Goal: Information Seeking & Learning: Learn about a topic

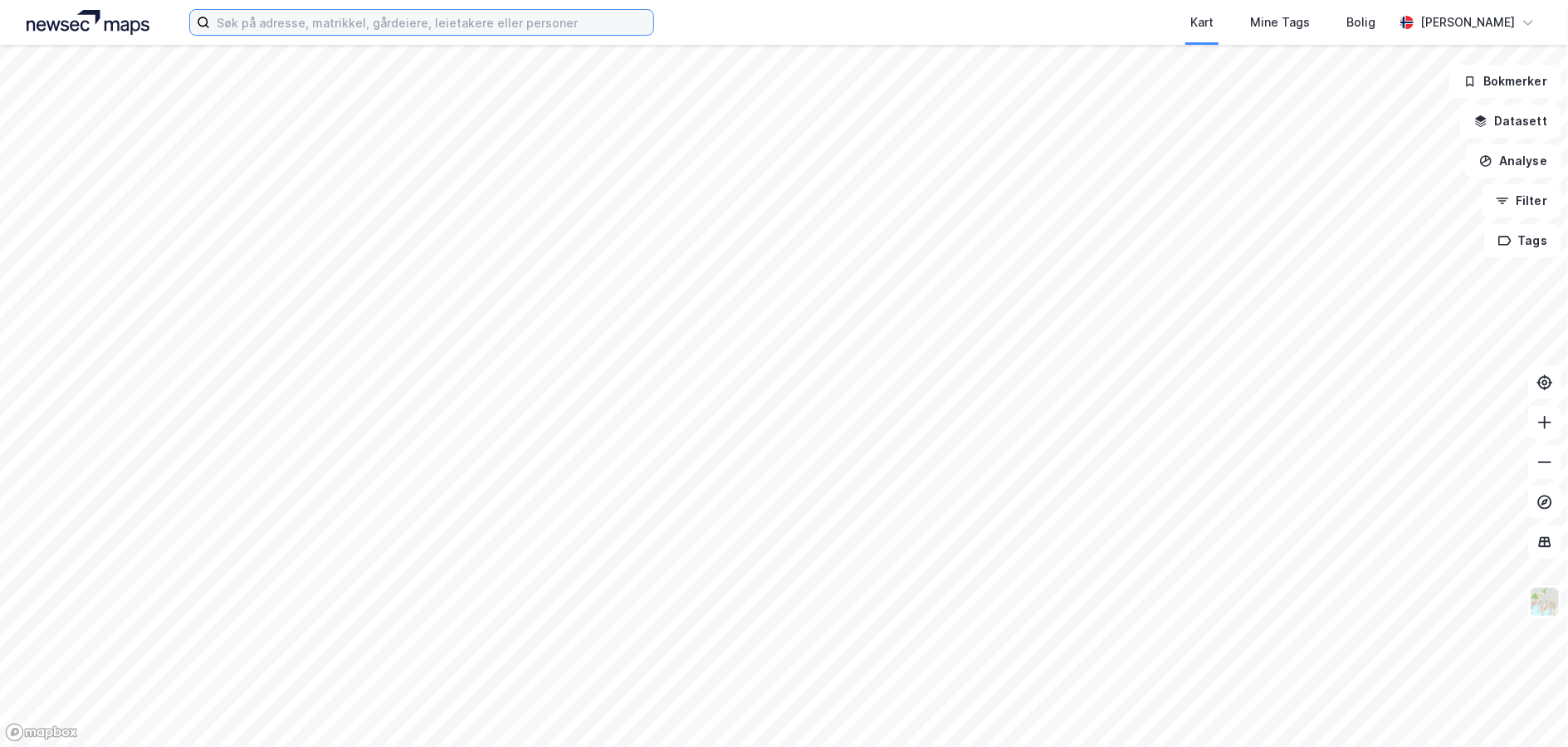
click at [231, 21] on input at bounding box center [432, 22] width 443 height 25
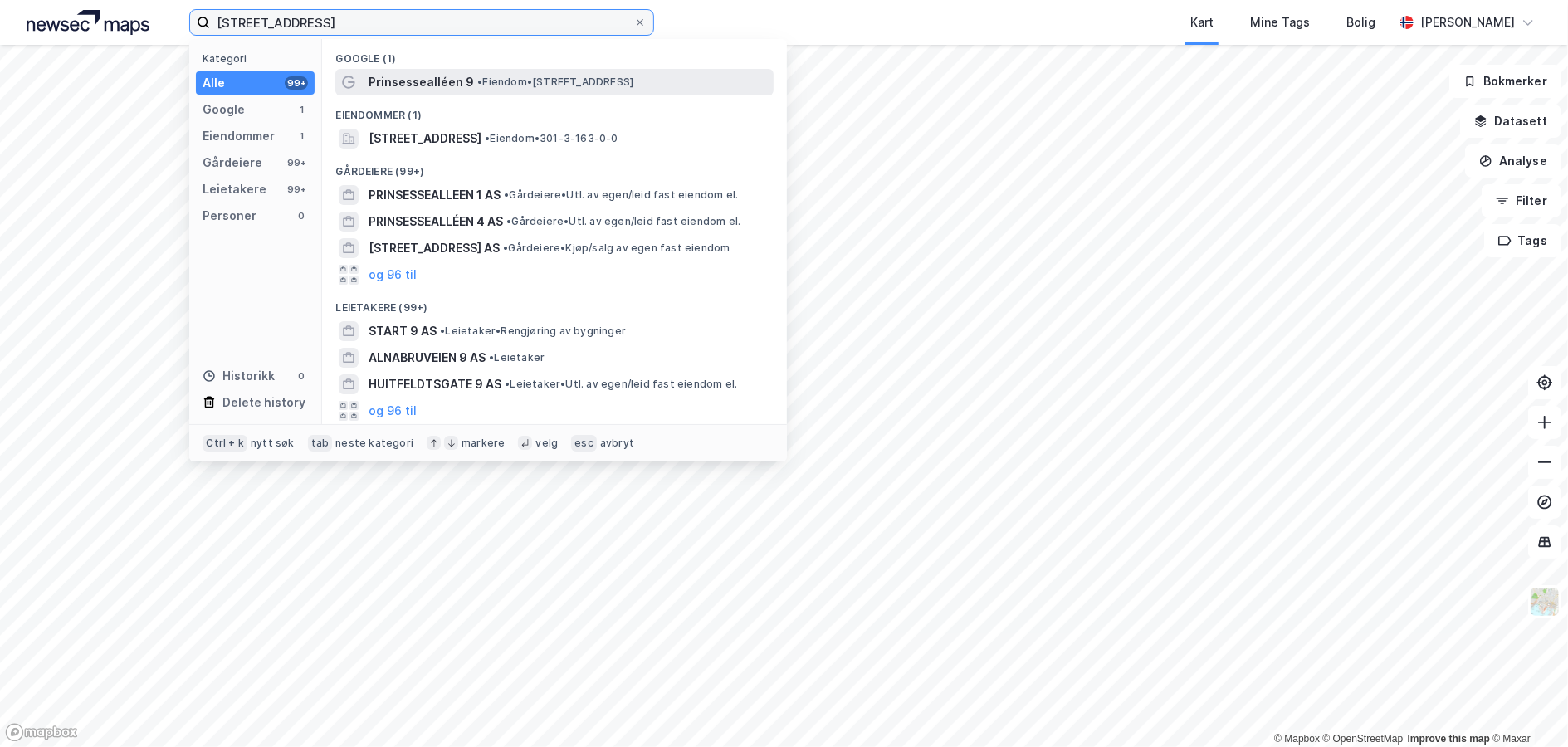
type input "[STREET_ADDRESS]"
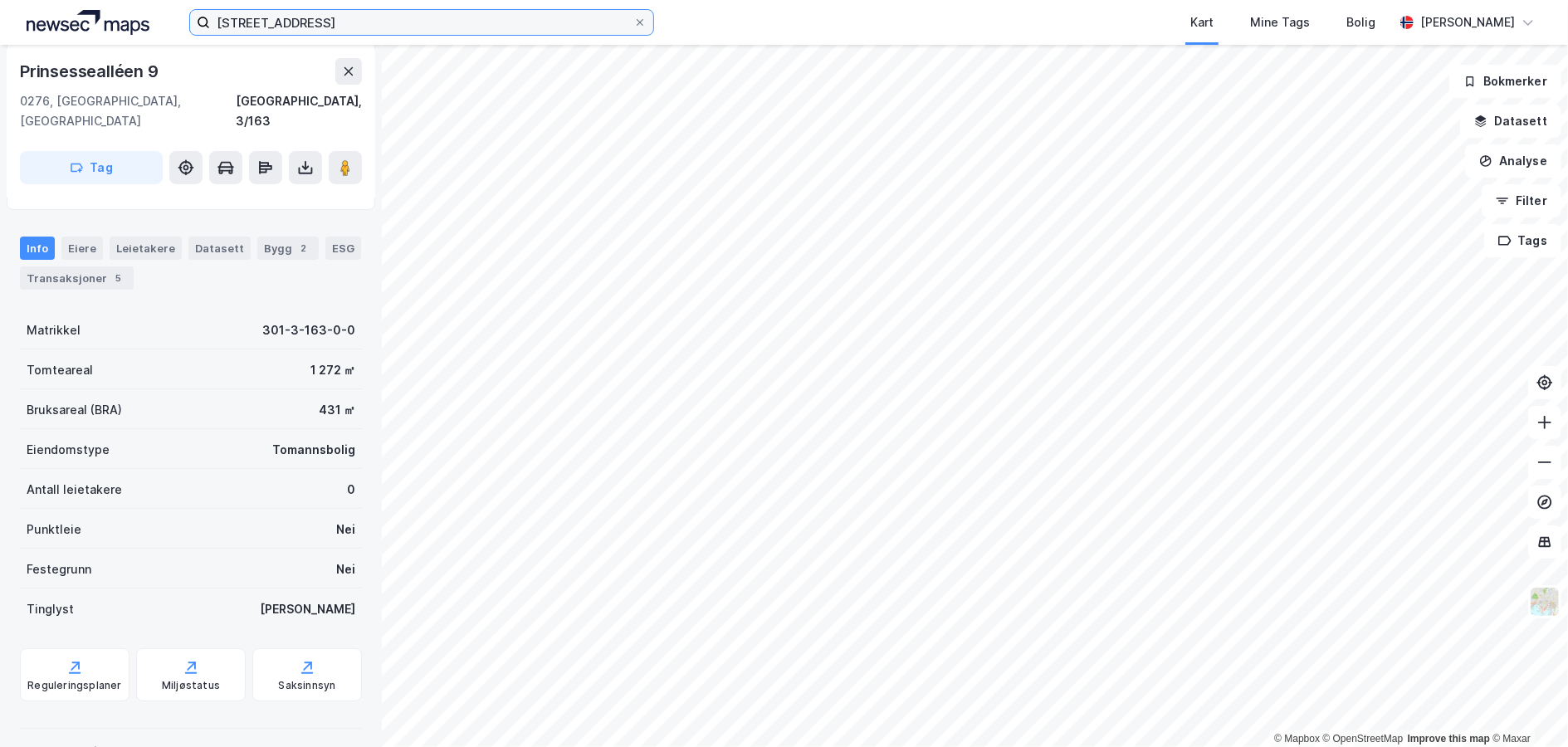
scroll to position [323, 0]
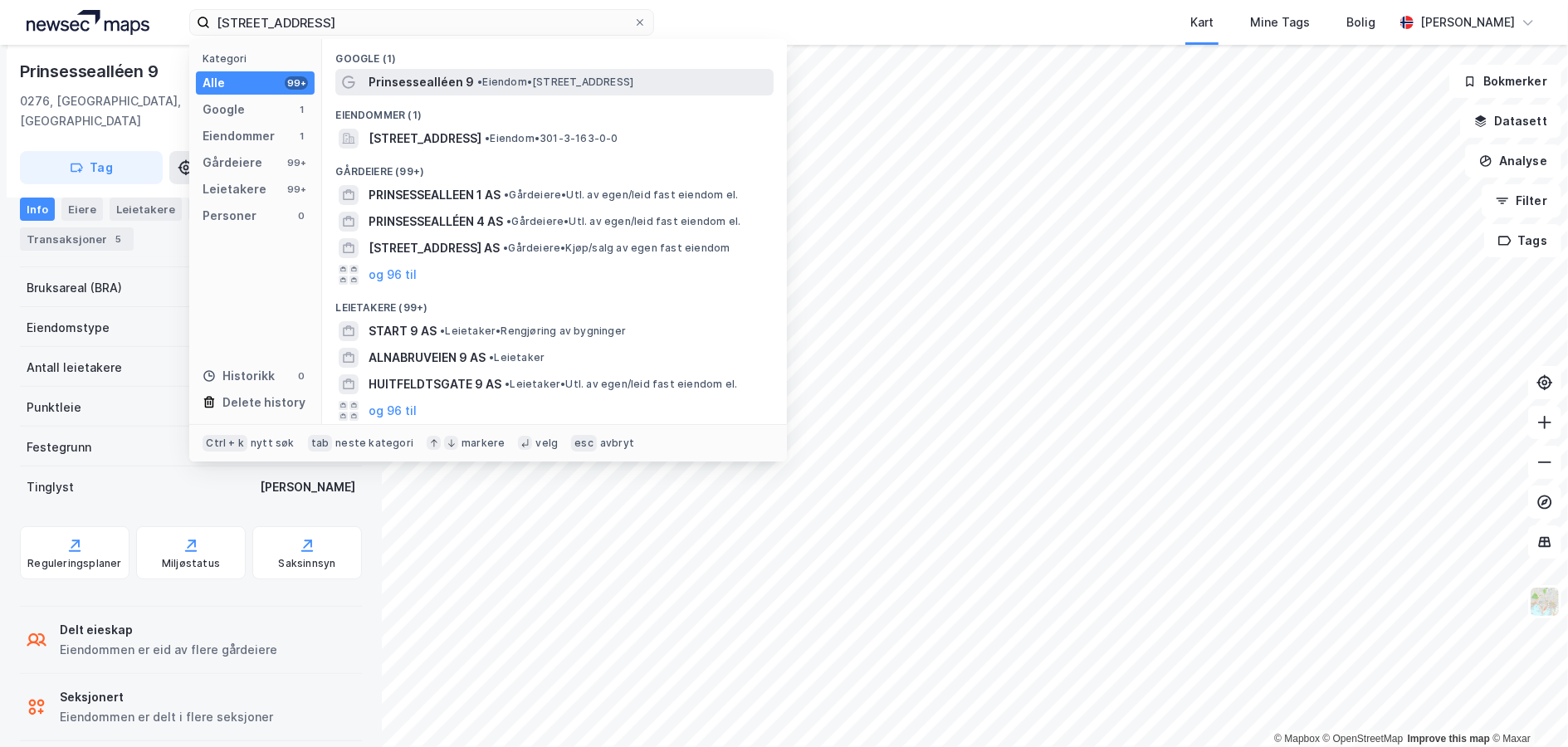
click at [399, 77] on span "Prinsessealléen 9" at bounding box center [421, 82] width 106 height 20
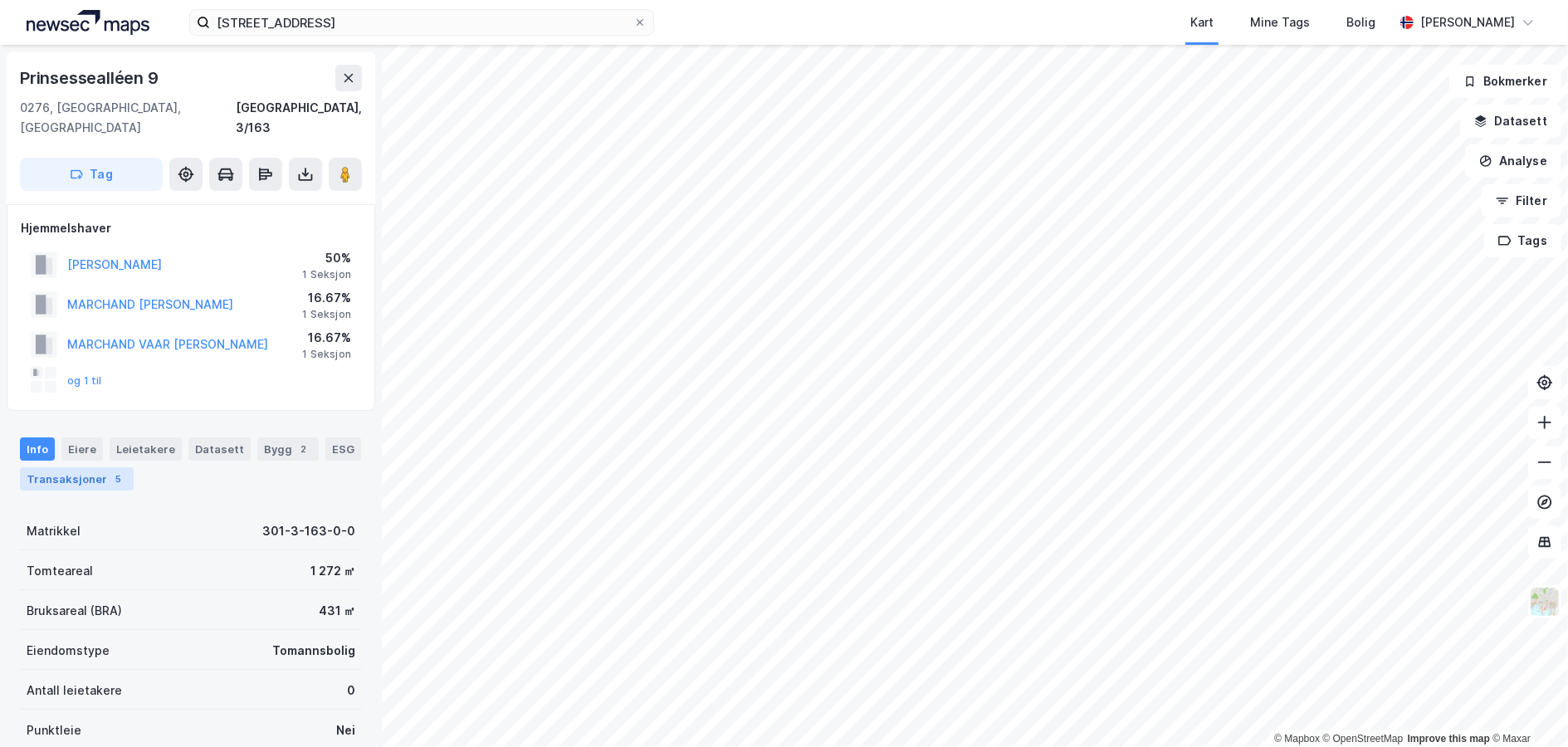
click at [112, 467] on div "Transaksjoner 5" at bounding box center [77, 479] width 114 height 23
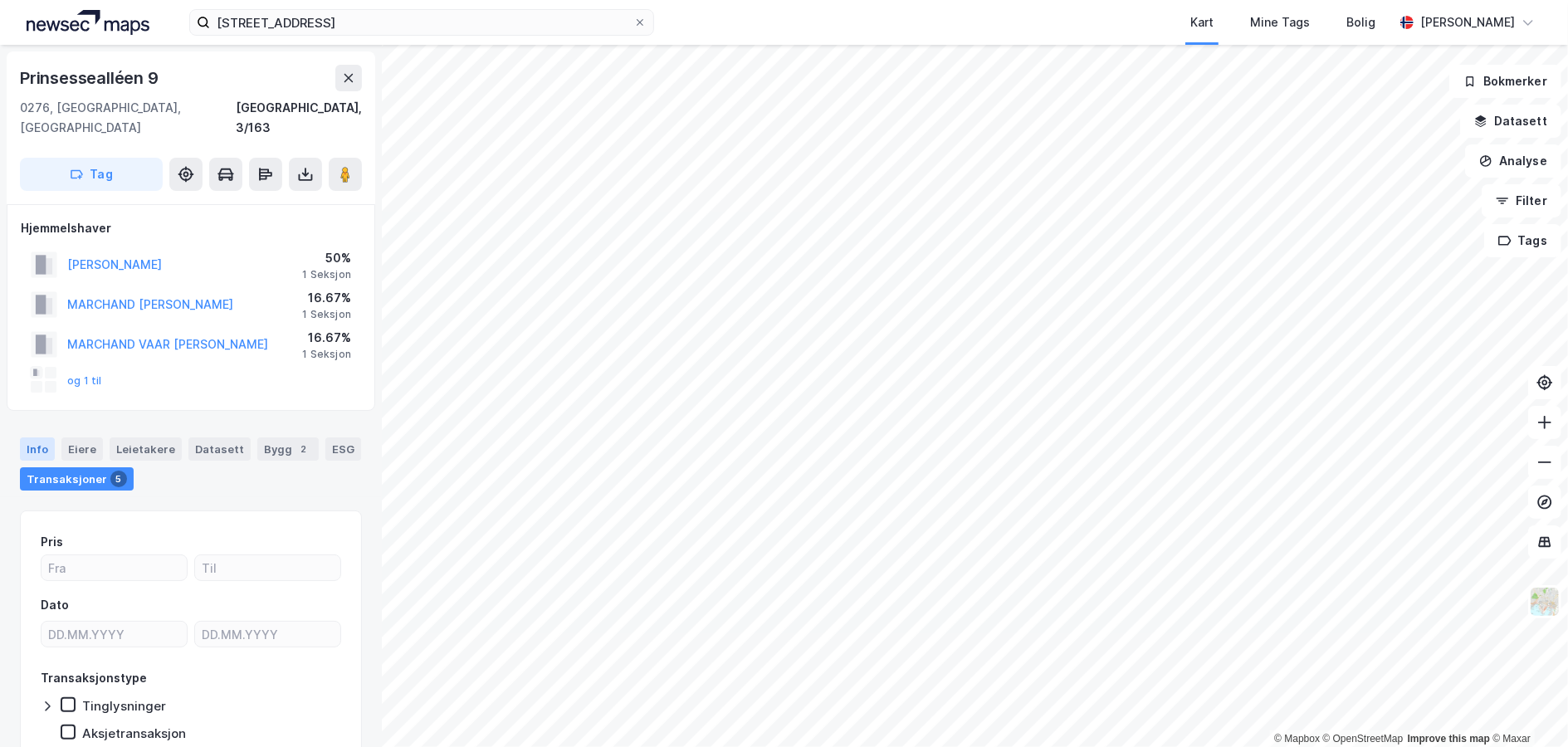
click at [37, 437] on div "Info" at bounding box center [38, 449] width 35 height 23
